Goal: Information Seeking & Learning: Learn about a topic

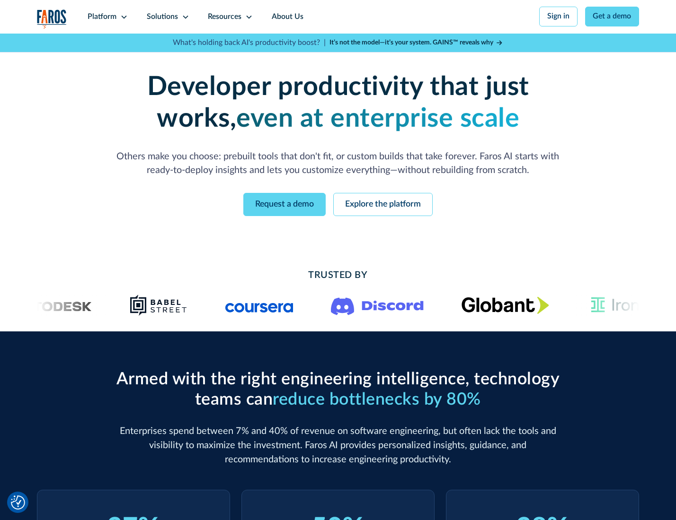
click at [123, 17] on icon at bounding box center [124, 17] width 8 height 8
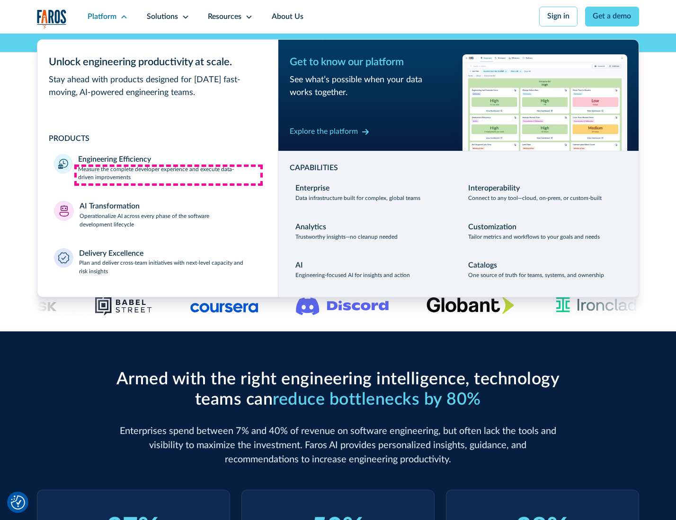
click at [168, 175] on p "Measure the complete developer experience and execute data-driven improvements" at bounding box center [169, 174] width 183 height 17
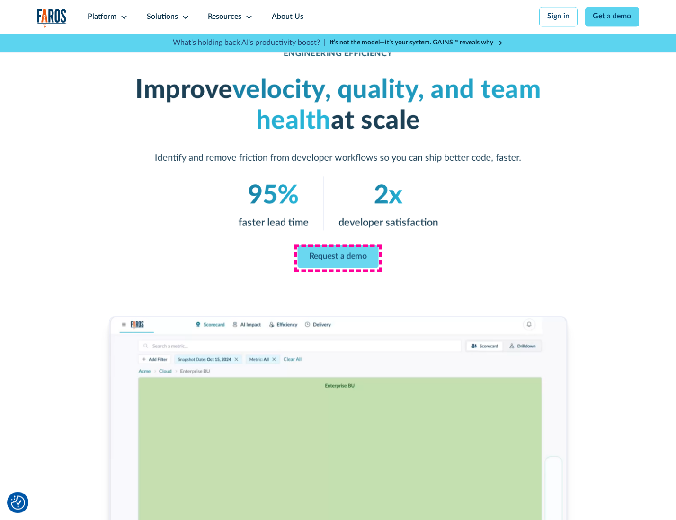
click at [337, 258] on link "Request a demo" at bounding box center [338, 257] width 81 height 23
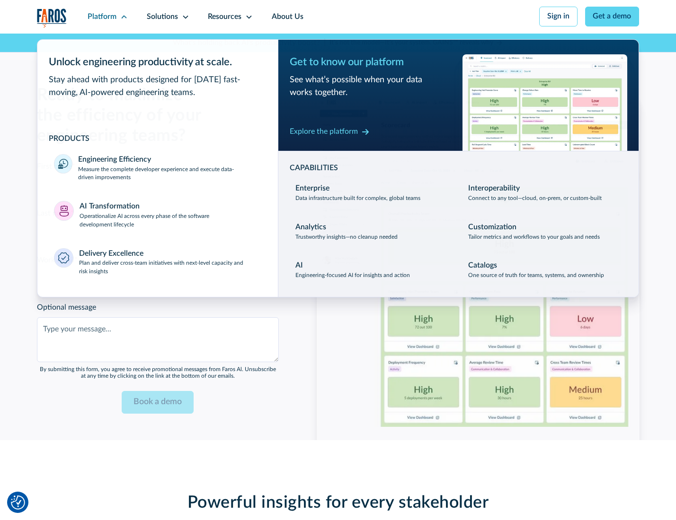
scroll to position [2060, 0]
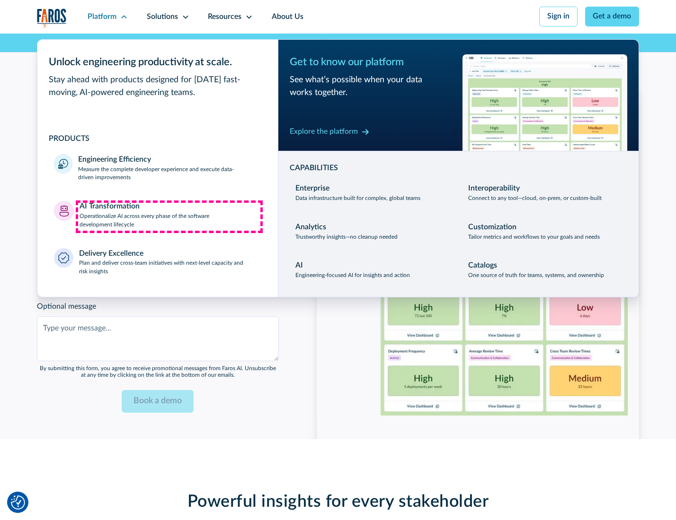
click at [169, 217] on p "Operationalize AI across every phase of the software development lifecycle" at bounding box center [170, 220] width 182 height 17
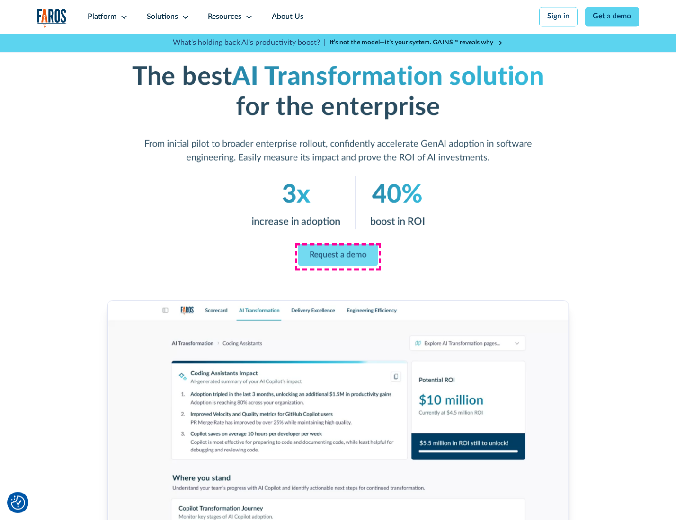
click at [337, 257] on link "Request a demo" at bounding box center [338, 255] width 80 height 22
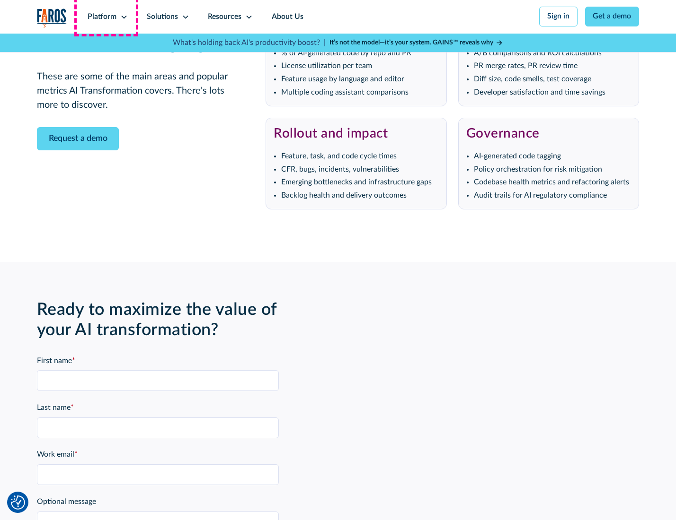
click at [106, 17] on div "Platform" at bounding box center [102, 16] width 29 height 11
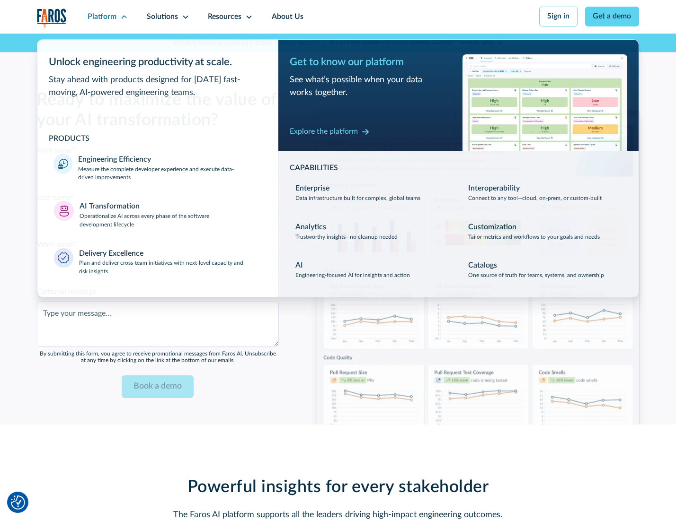
scroll to position [2288, 0]
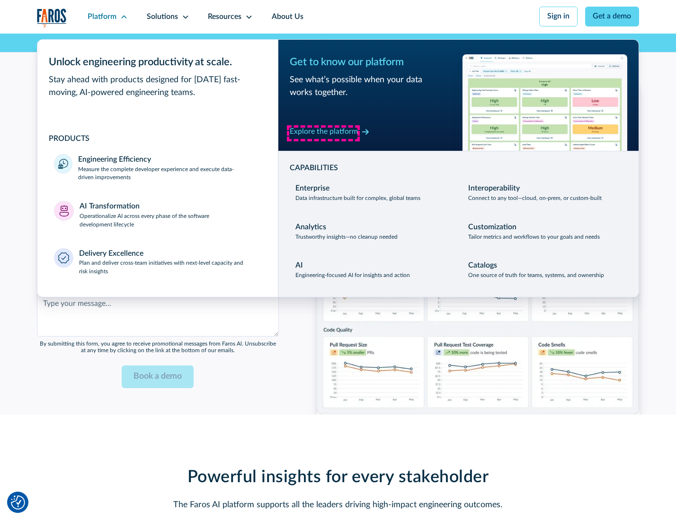
click at [323, 133] on div "Explore the platform" at bounding box center [324, 131] width 68 height 11
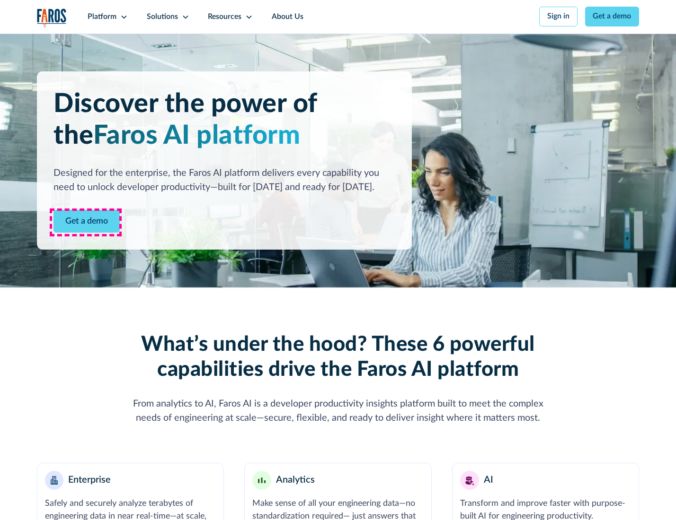
click at [86, 222] on link "Get a demo" at bounding box center [86, 221] width 66 height 23
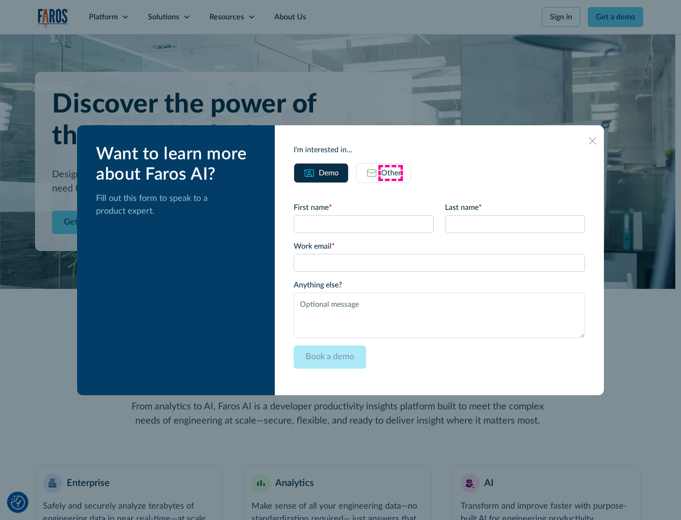
click at [391, 173] on div "Other" at bounding box center [391, 172] width 20 height 11
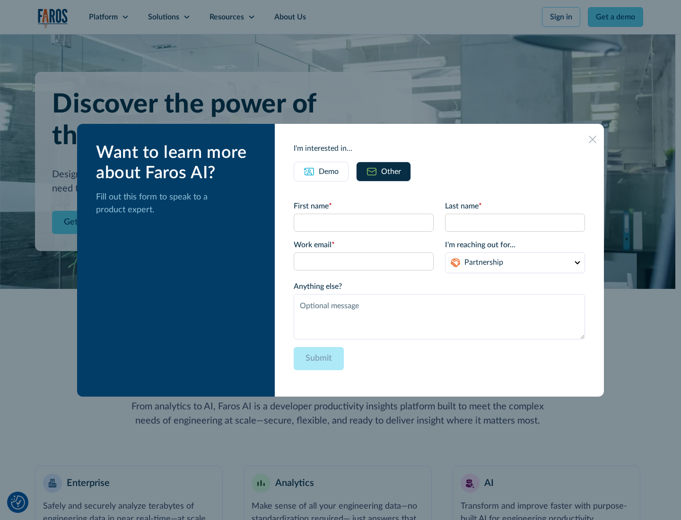
click at [328, 171] on div "Demo" at bounding box center [329, 171] width 20 height 11
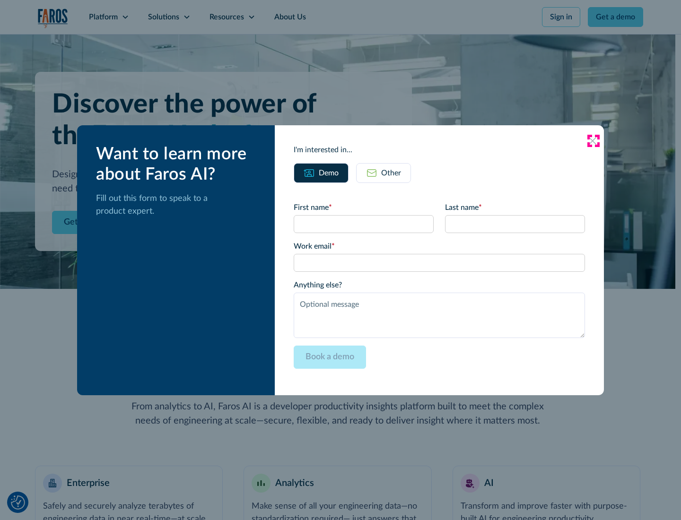
click at [593, 141] on icon at bounding box center [593, 141] width 8 height 8
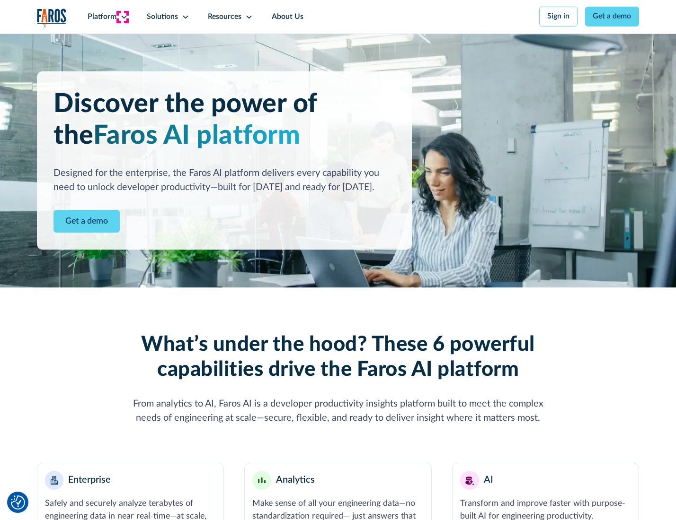
click at [123, 17] on icon at bounding box center [124, 17] width 8 height 8
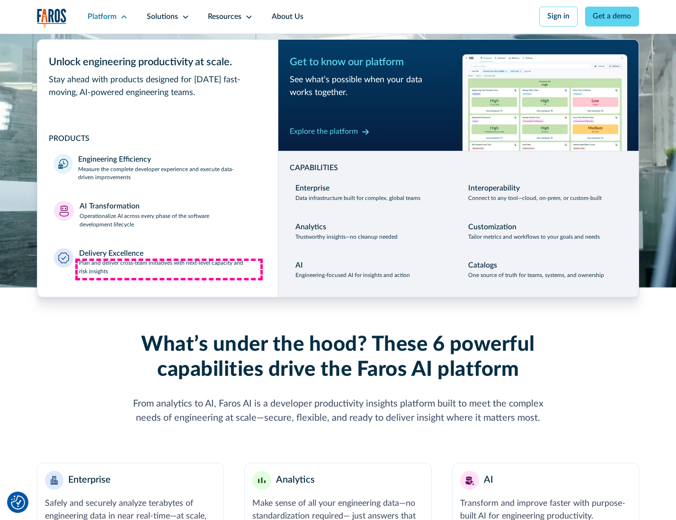
click at [169, 270] on p "Plan and deliver cross-team initiatives with next-level capacity and risk insig…" at bounding box center [170, 267] width 182 height 17
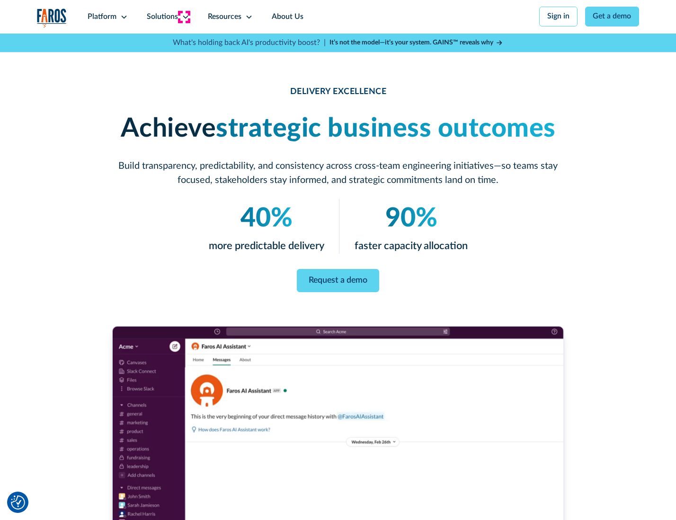
click at [184, 17] on icon at bounding box center [186, 17] width 8 height 8
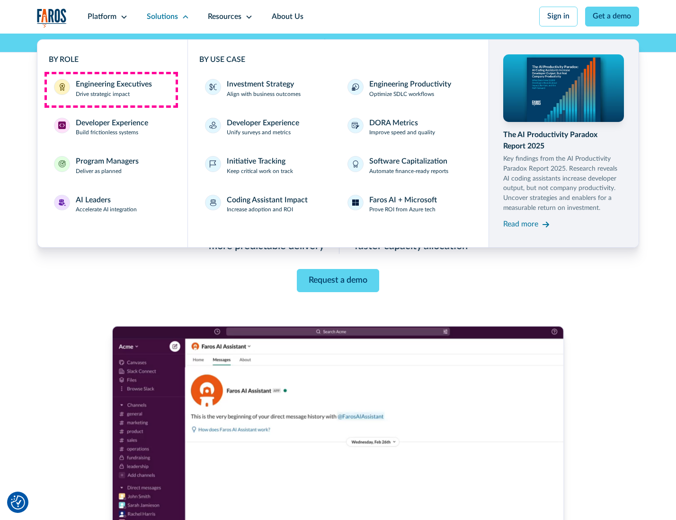
click at [111, 89] on div "Engineering Executives" at bounding box center [114, 84] width 76 height 11
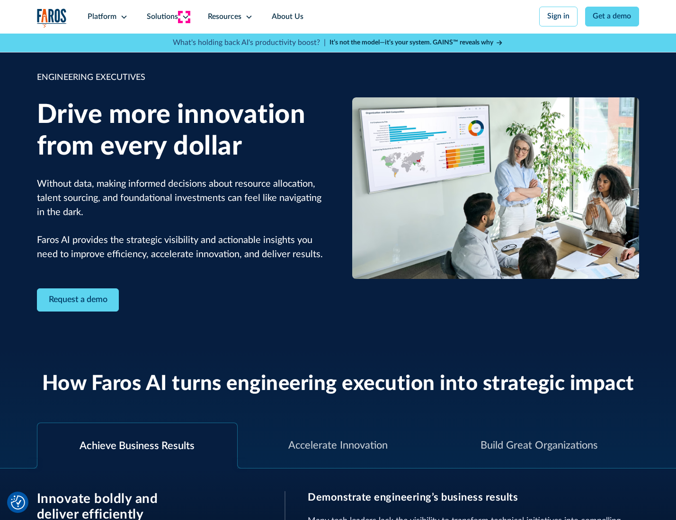
click at [184, 17] on icon at bounding box center [186, 17] width 8 height 8
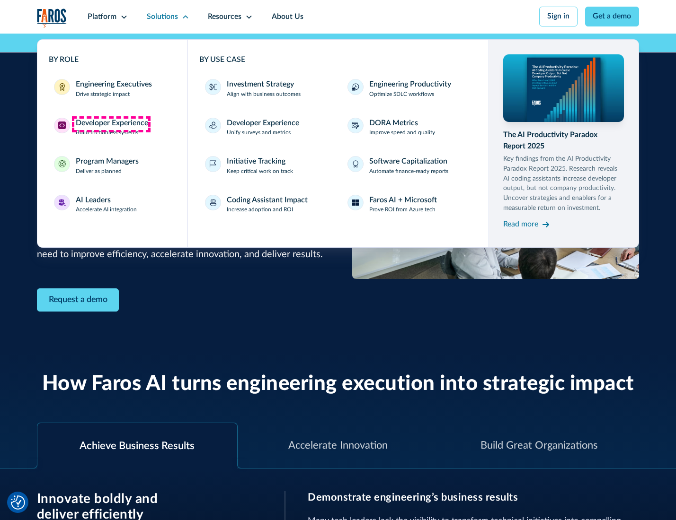
click at [111, 124] on div "Developer Experience" at bounding box center [112, 123] width 72 height 11
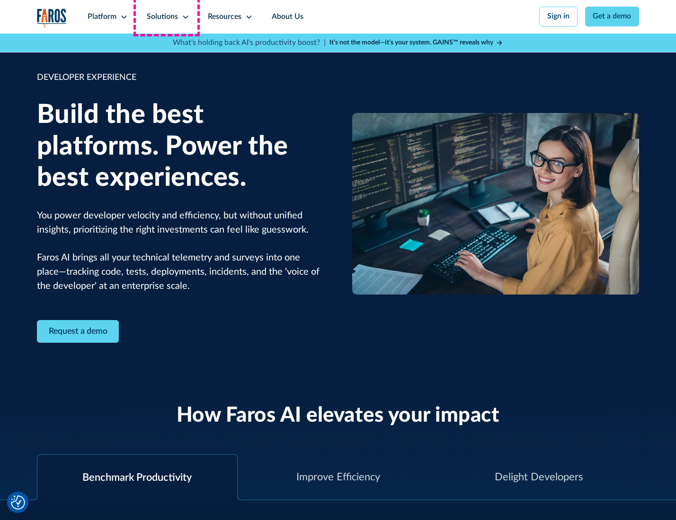
click at [167, 17] on div "Solutions" at bounding box center [162, 16] width 31 height 11
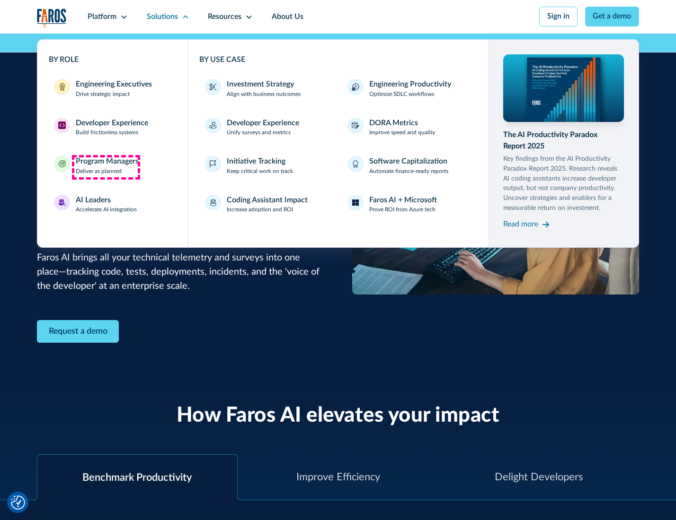
click at [106, 167] on div "Program Managers" at bounding box center [107, 161] width 63 height 11
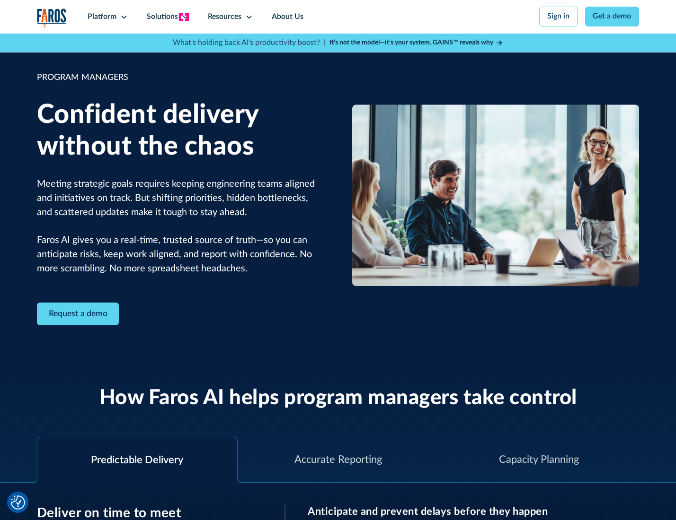
click at [184, 17] on icon at bounding box center [186, 17] width 8 height 8
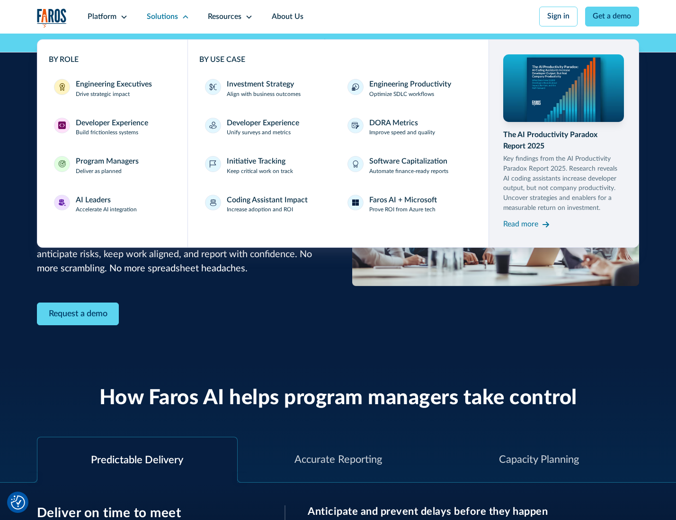
click at [105, 206] on div "AI Leaders" at bounding box center [93, 200] width 35 height 11
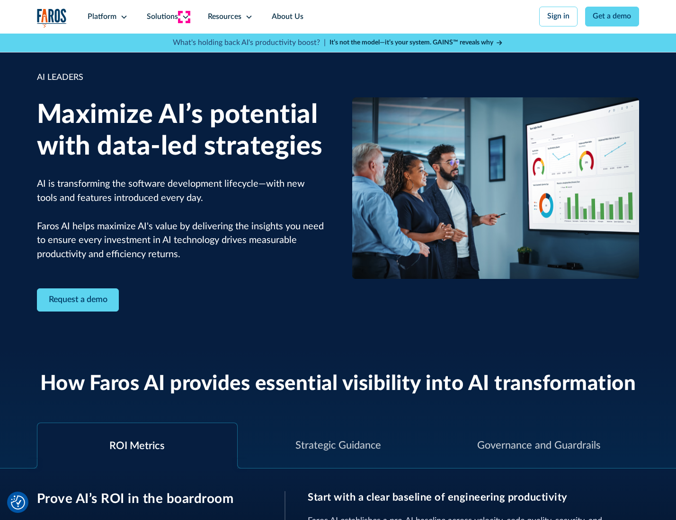
click at [184, 17] on icon at bounding box center [186, 17] width 8 height 8
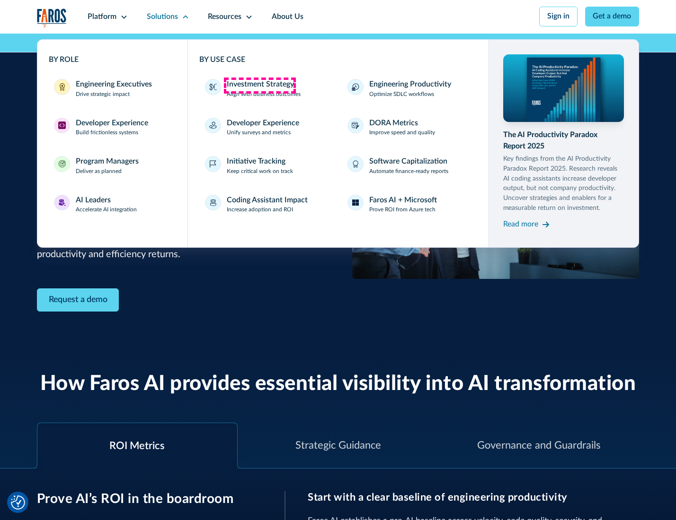
click at [259, 85] on div "Investment Strategy" at bounding box center [260, 84] width 67 height 11
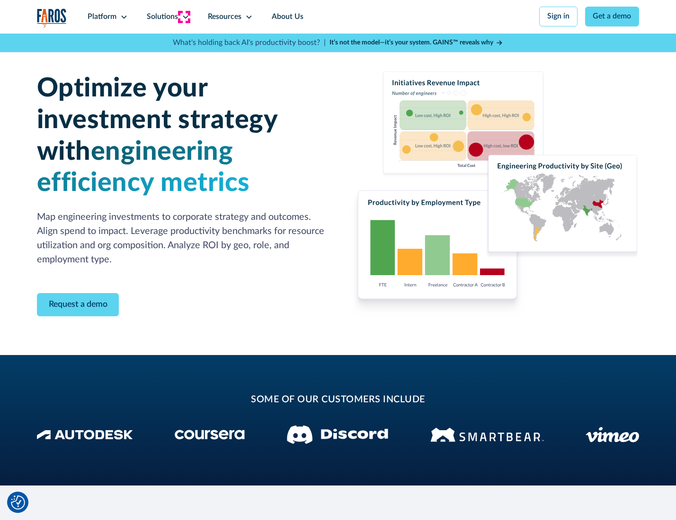
click at [184, 17] on icon at bounding box center [186, 17] width 8 height 8
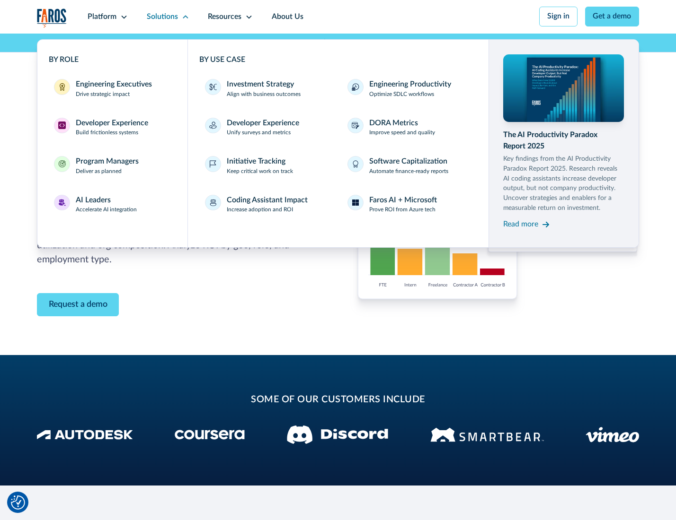
click at [403, 211] on p "Prove ROI from Azure tech" at bounding box center [402, 210] width 66 height 9
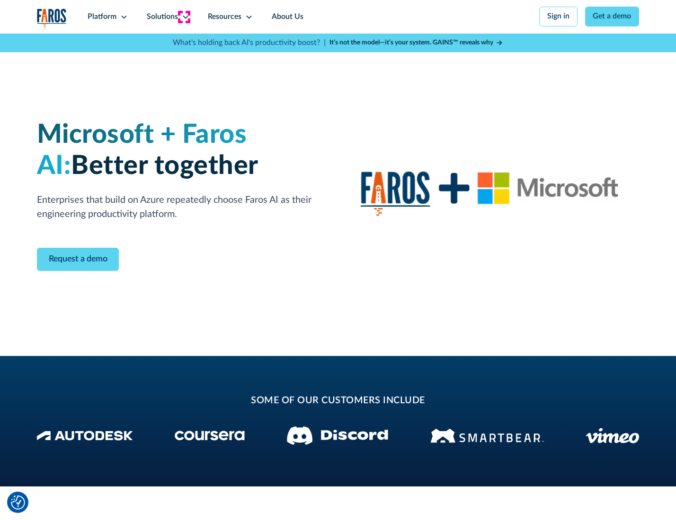
click at [184, 17] on icon at bounding box center [186, 17] width 8 height 8
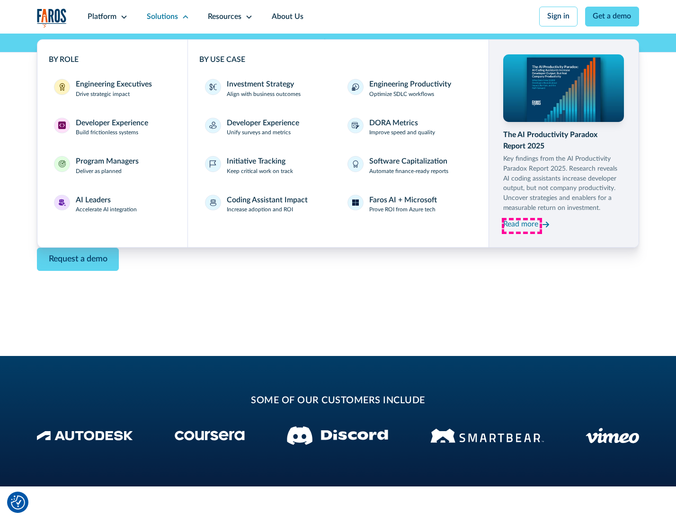
click at [521, 226] on div "Read more" at bounding box center [520, 224] width 35 height 11
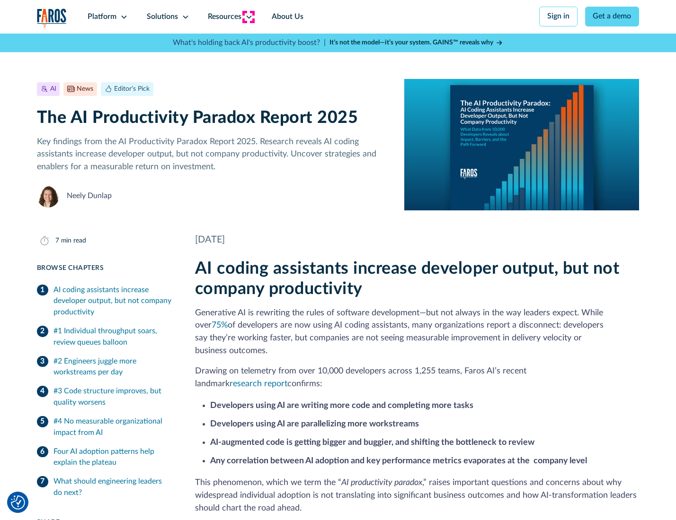
click at [248, 17] on icon at bounding box center [249, 17] width 8 height 8
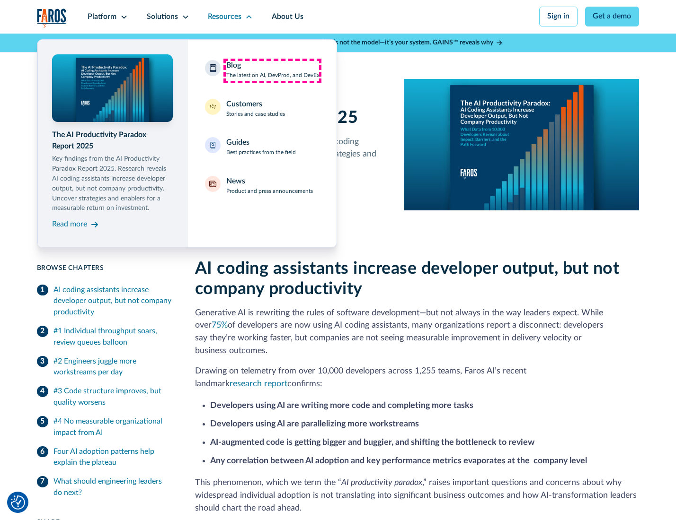
click at [272, 70] on div "Blog The latest on AI, DevProd, and DevEx" at bounding box center [272, 70] width 93 height 20
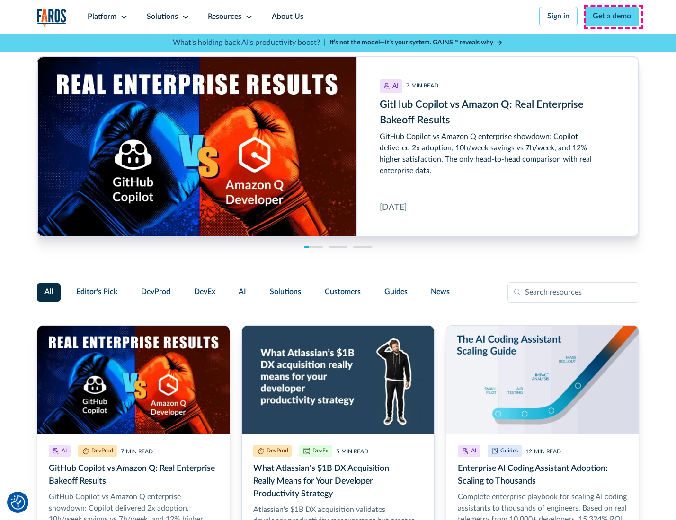
click at [613, 17] on link "Get a demo" at bounding box center [612, 17] width 54 height 20
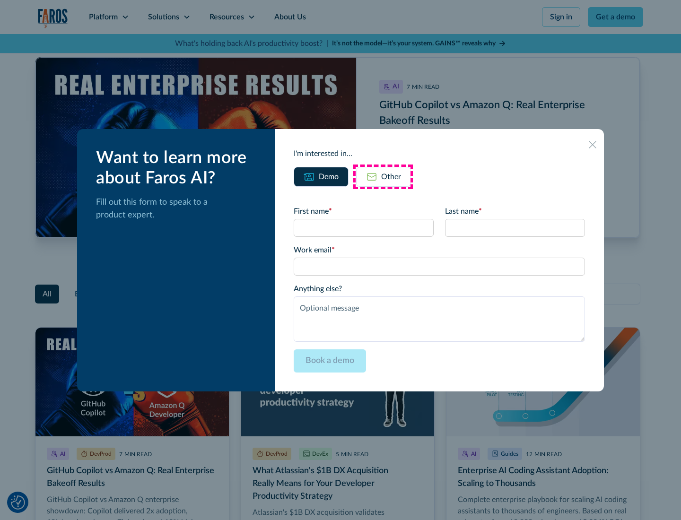
click at [383, 176] on div "Other" at bounding box center [391, 176] width 20 height 11
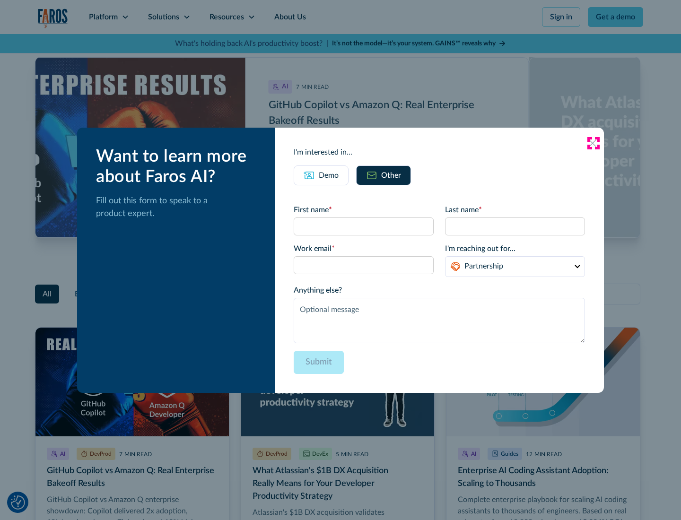
click at [593, 143] on icon at bounding box center [593, 144] width 8 height 8
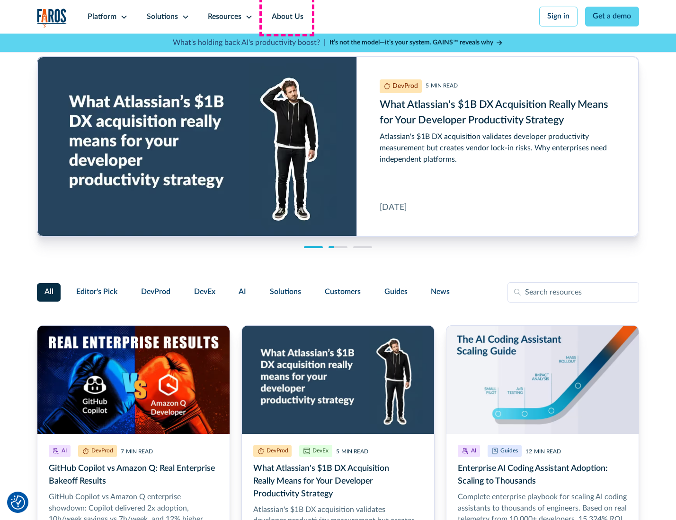
click at [286, 17] on link "About Us" at bounding box center [287, 17] width 51 height 34
